Goal: Task Accomplishment & Management: Use online tool/utility

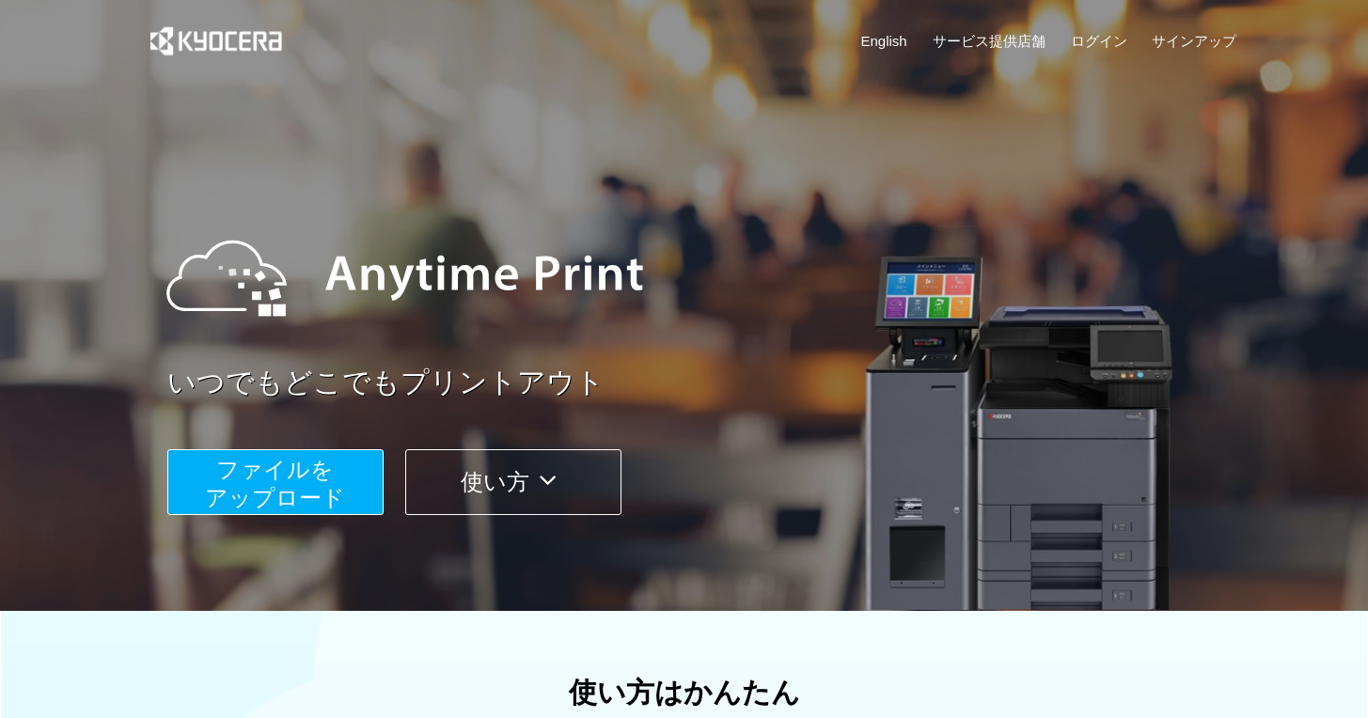
click at [304, 472] on span "ファイルを ​​アップロード" at bounding box center [275, 484] width 140 height 54
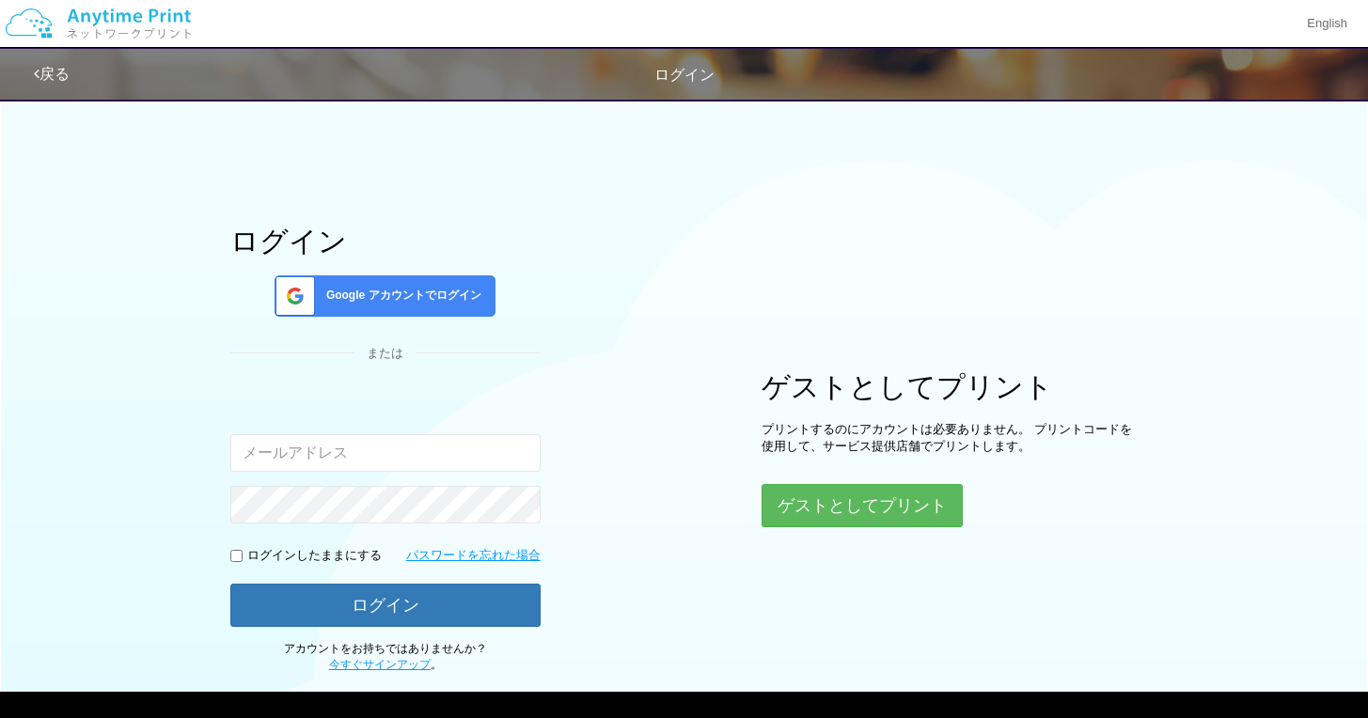
click at [292, 452] on input "email" at bounding box center [385, 453] width 310 height 38
type input "[EMAIL_ADDRESS][DOMAIN_NAME]"
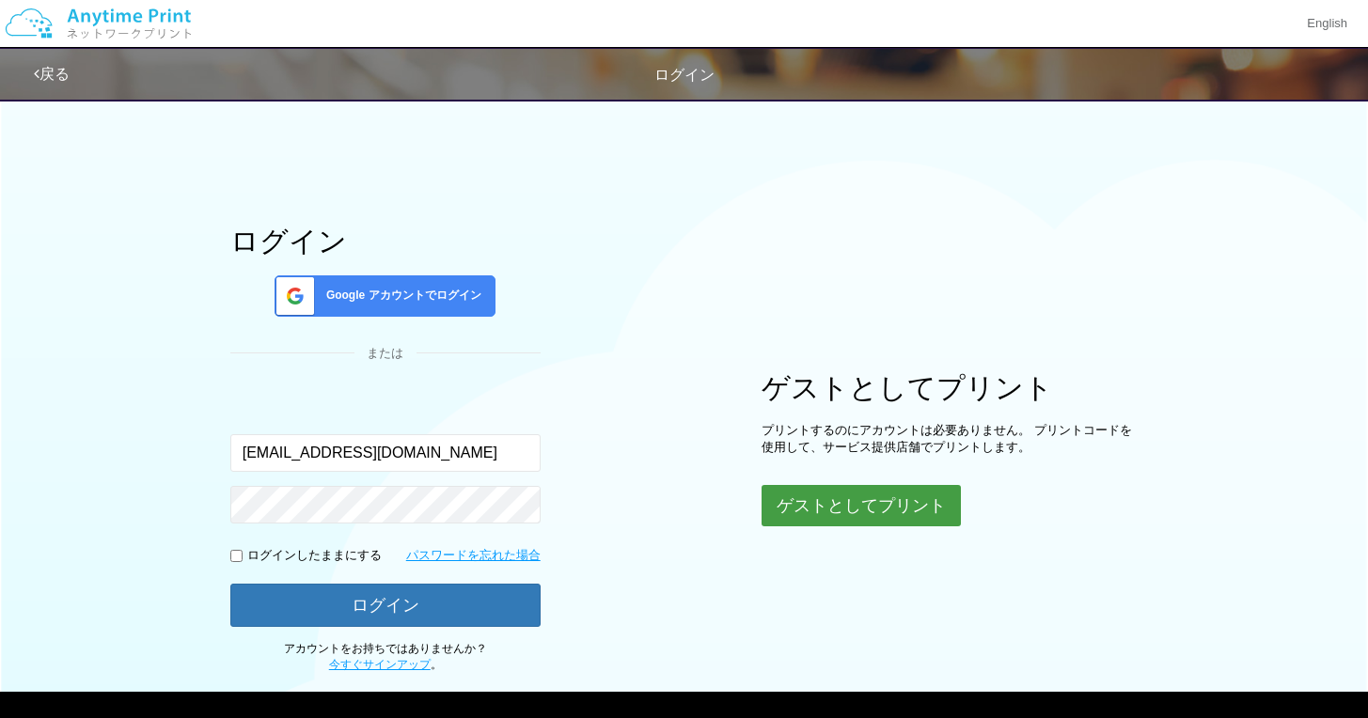
click at [894, 494] on button "ゲストとしてプリント" at bounding box center [861, 505] width 199 height 41
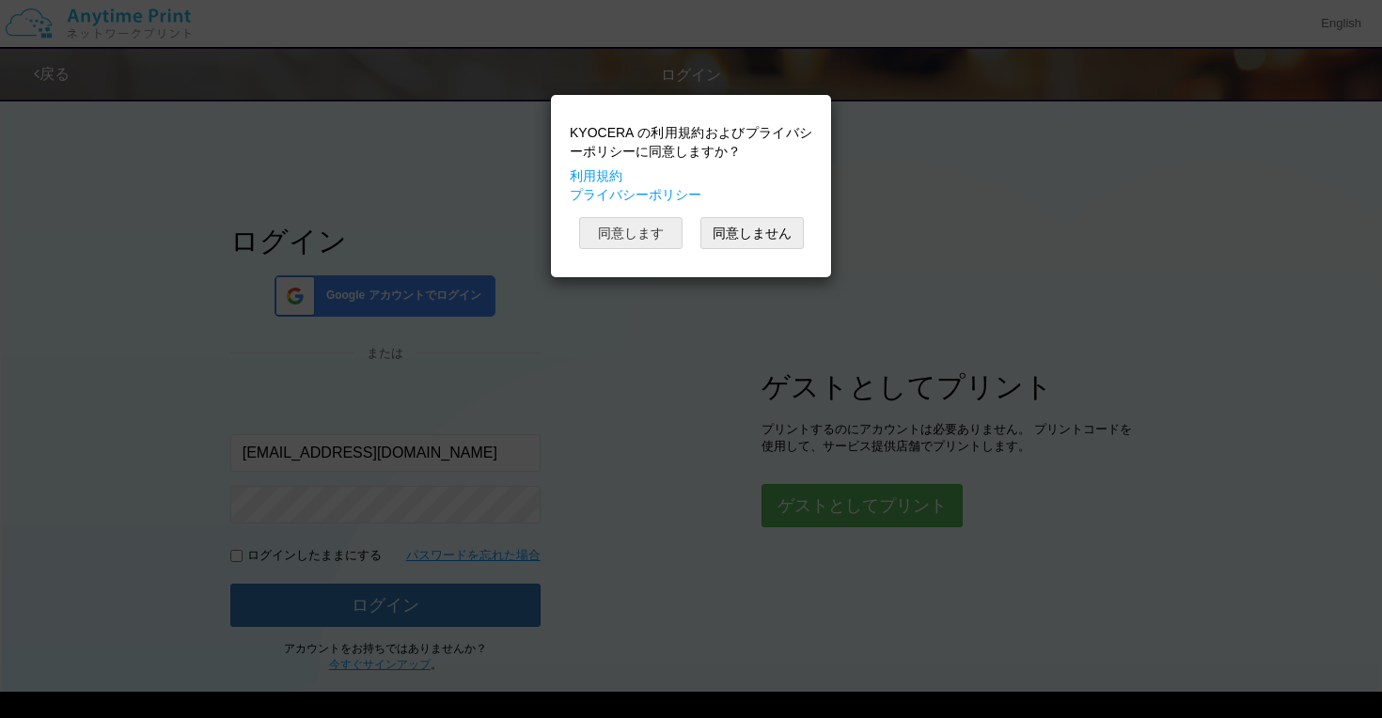
click at [640, 233] on button "同意します" at bounding box center [630, 233] width 103 height 32
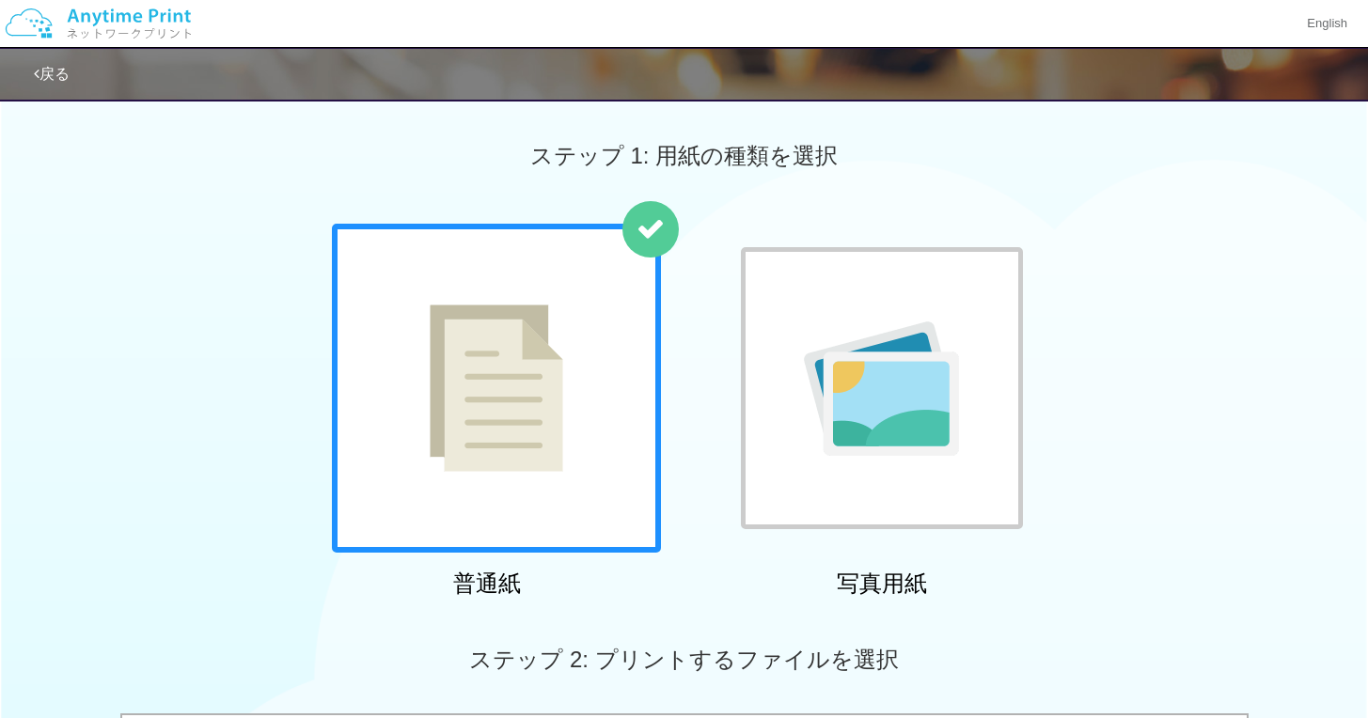
click at [545, 329] on img at bounding box center [497, 388] width 134 height 167
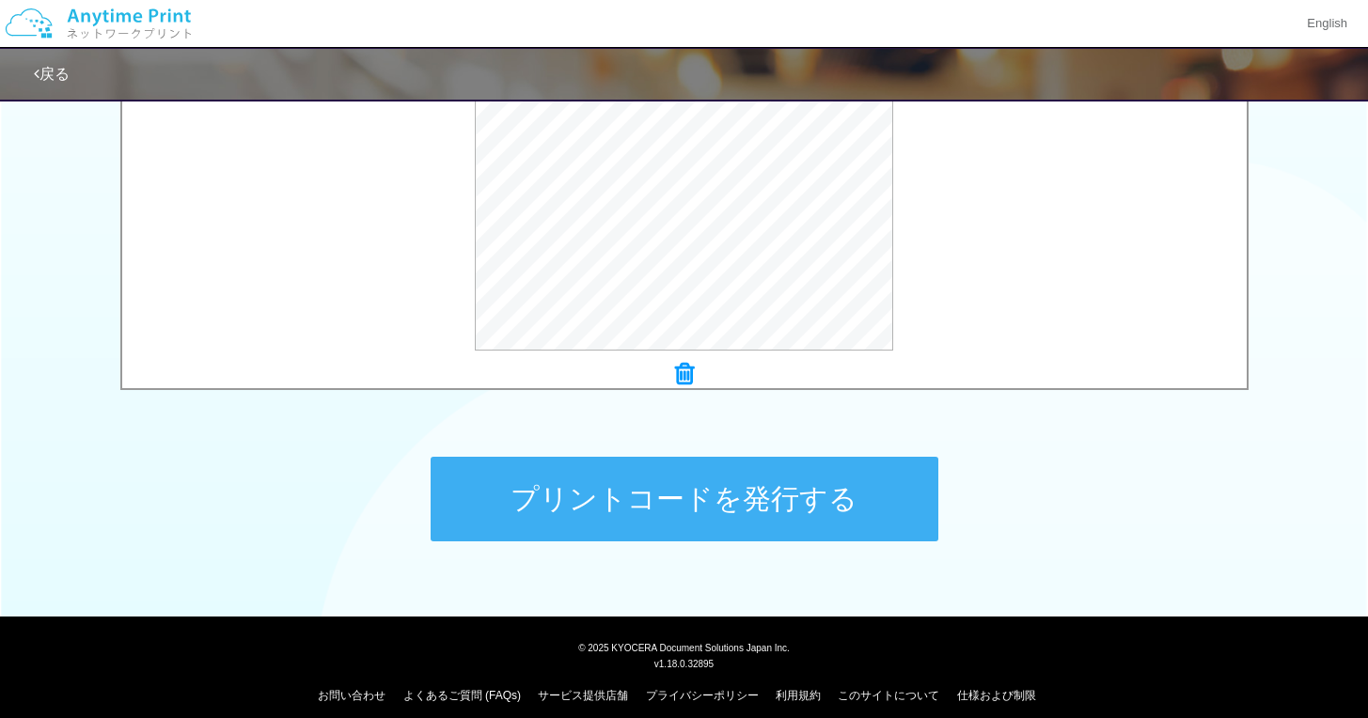
scroll to position [712, 0]
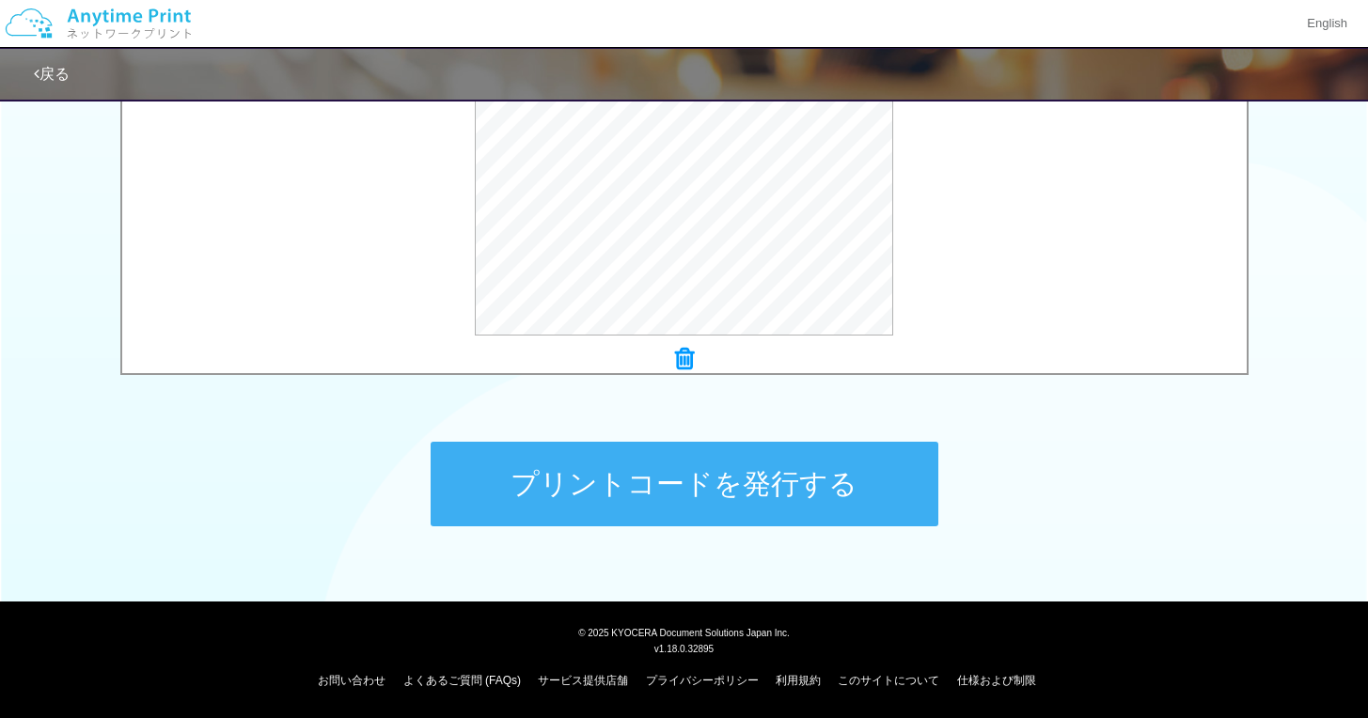
click at [678, 483] on button "プリントコードを発行する" at bounding box center [685, 484] width 508 height 85
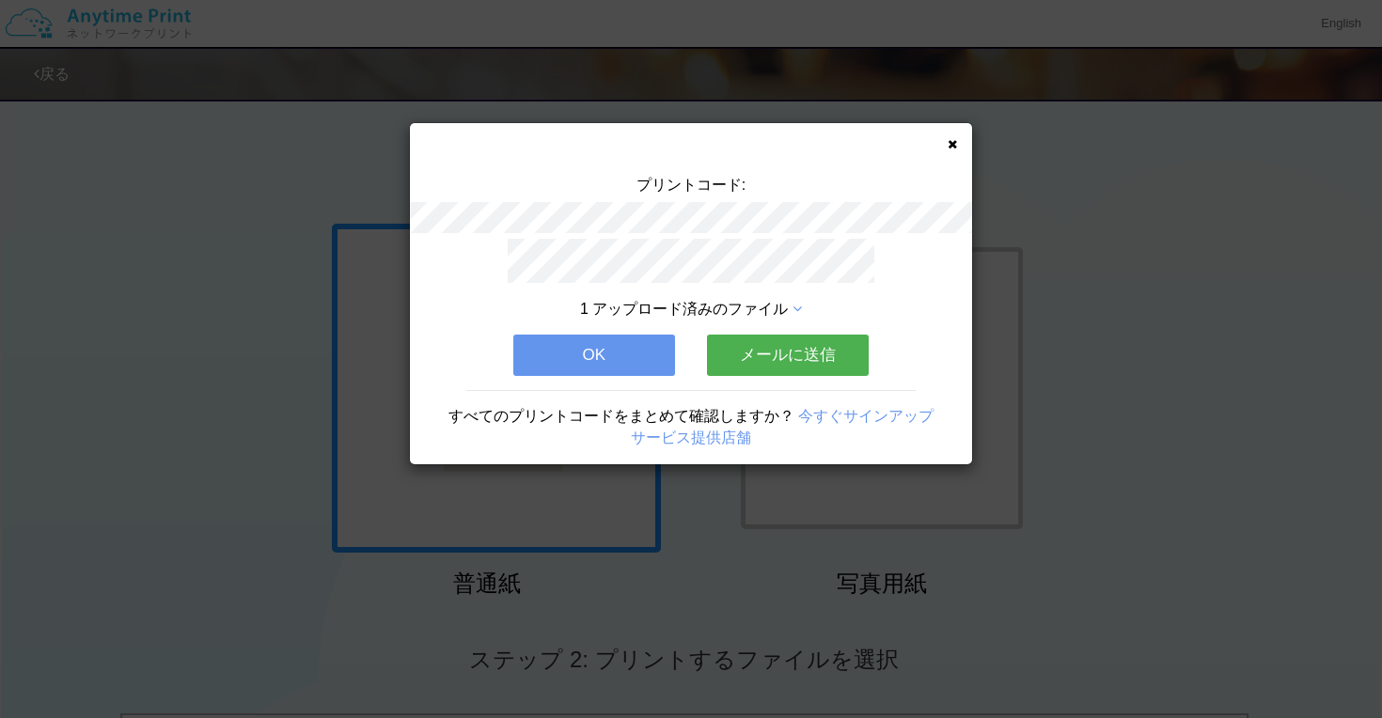
click at [797, 337] on button "メールに送信" at bounding box center [788, 355] width 162 height 41
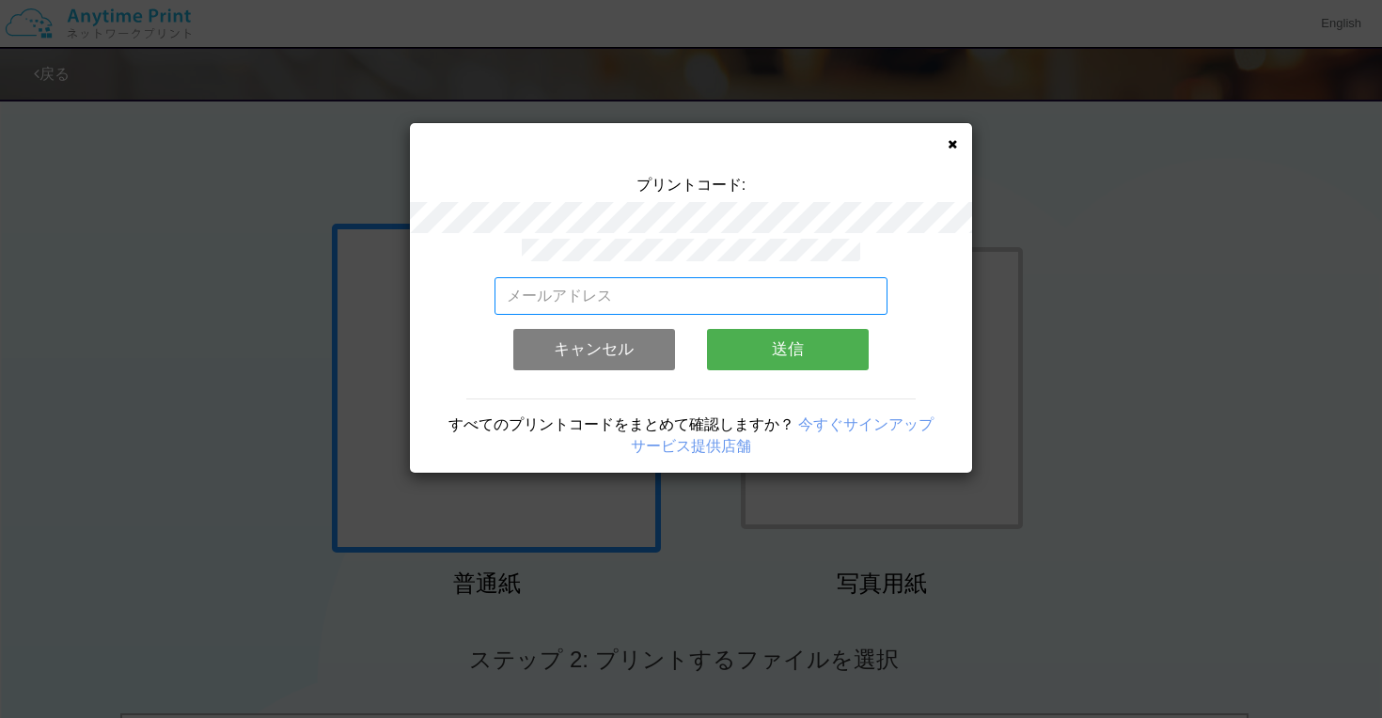
click at [677, 295] on input "email" at bounding box center [692, 296] width 394 height 38
type input "[EMAIL_ADDRESS][DOMAIN_NAME]"
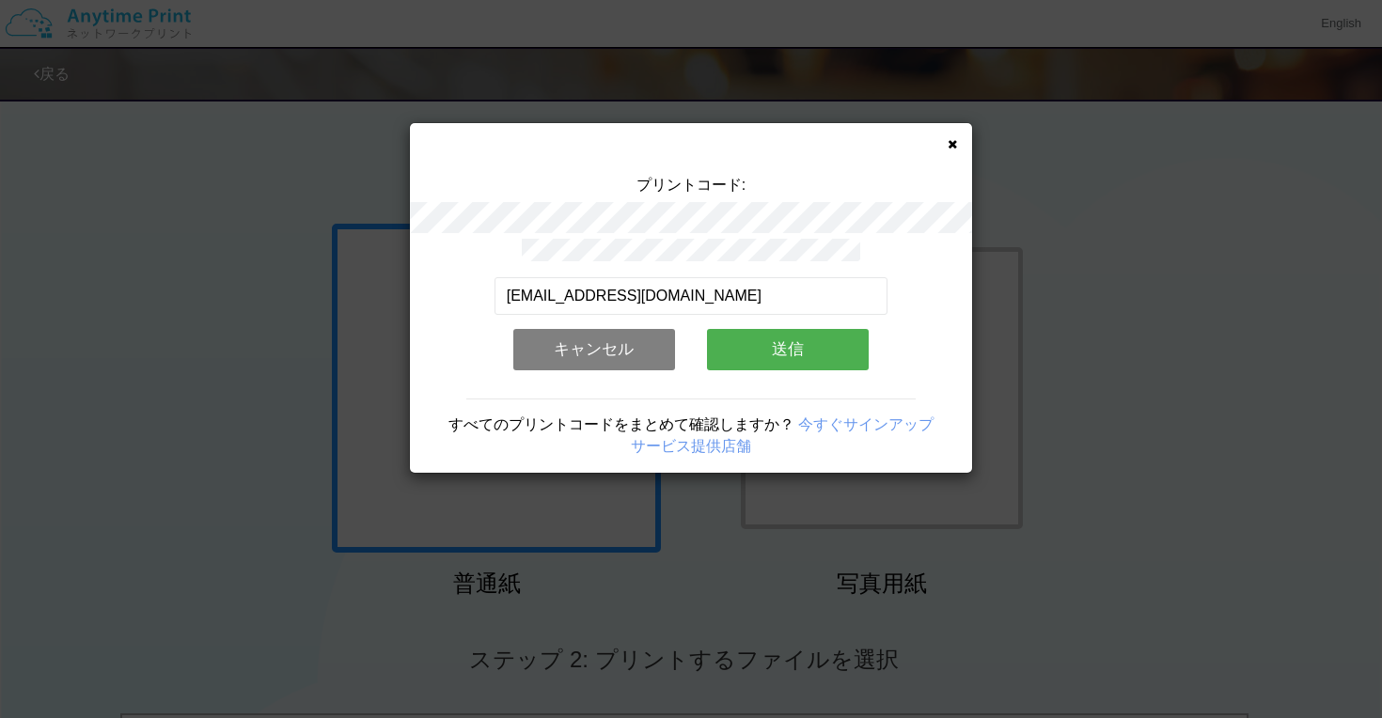
click at [794, 334] on button "送信" at bounding box center [788, 349] width 162 height 41
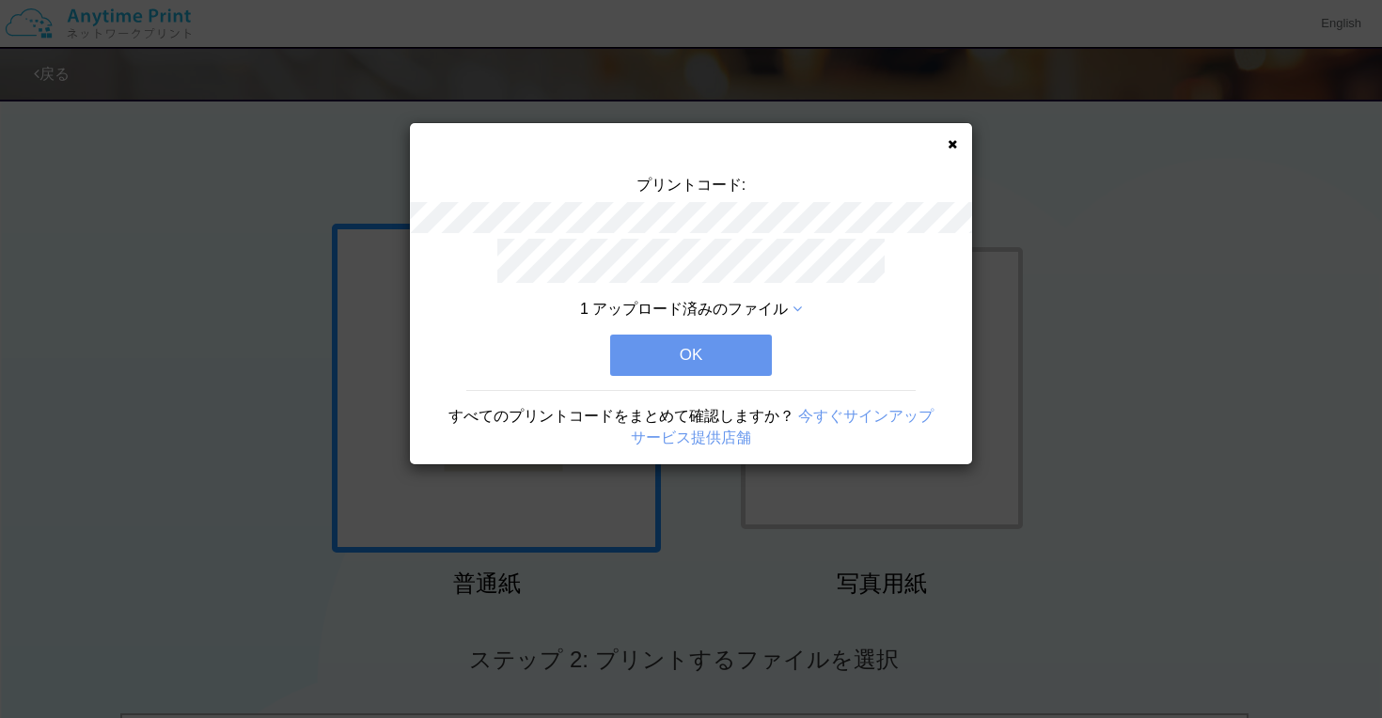
click at [656, 351] on button "OK" at bounding box center [691, 355] width 162 height 41
